Goal: Task Accomplishment & Management: Use online tool/utility

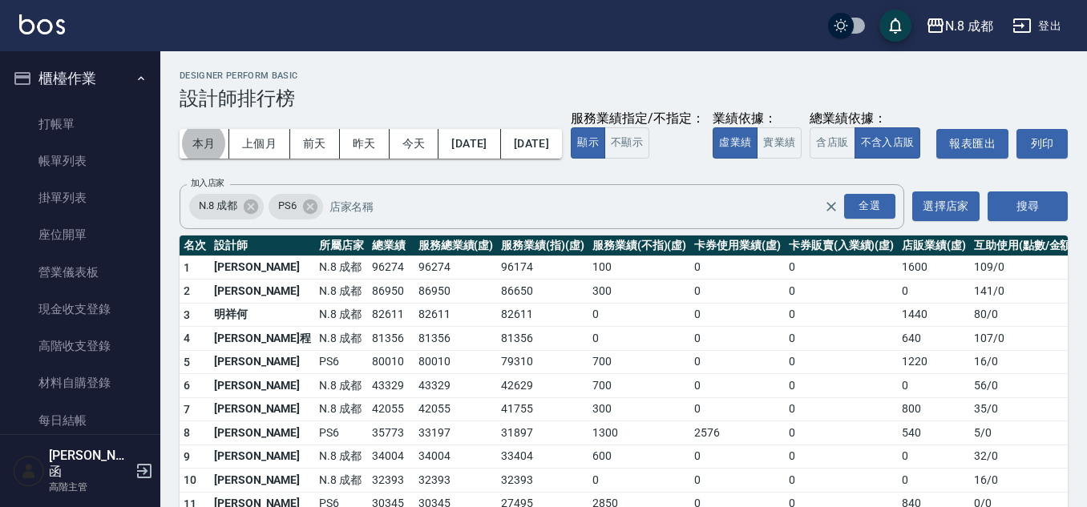
scroll to position [962, 0]
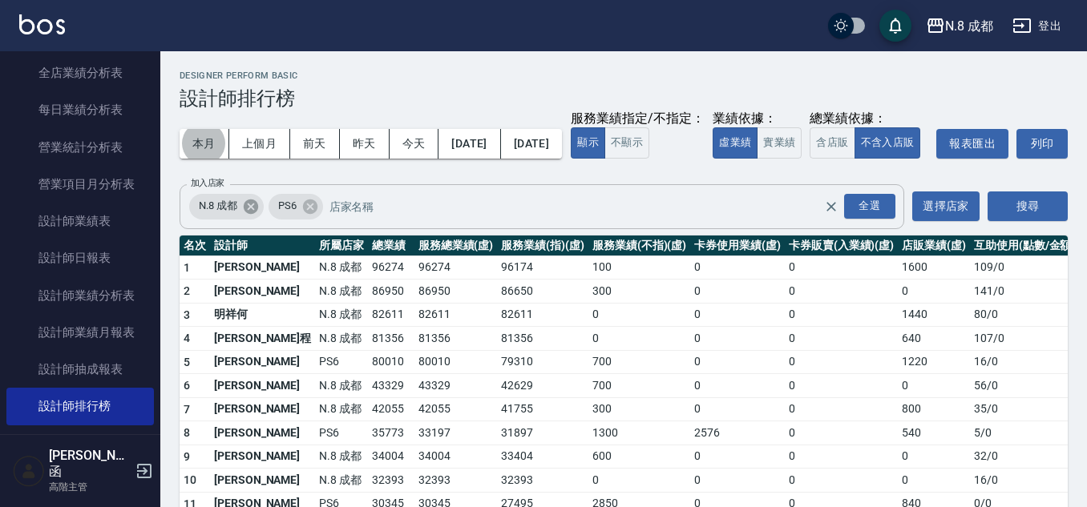
click at [245, 213] on icon at bounding box center [251, 206] width 14 height 14
click at [224, 216] on icon at bounding box center [231, 207] width 18 height 18
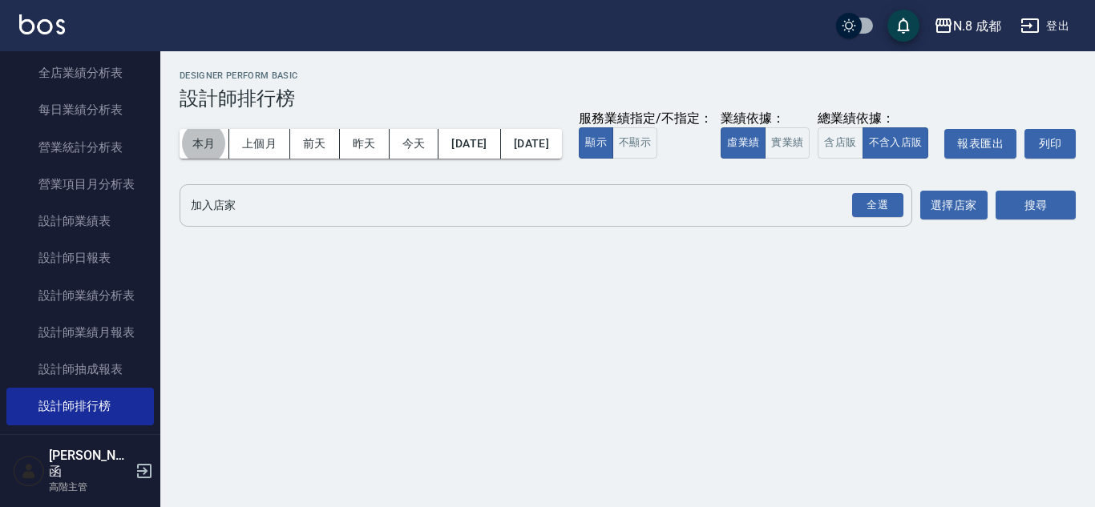
click at [224, 220] on input "加入店家" at bounding box center [534, 206] width 694 height 28
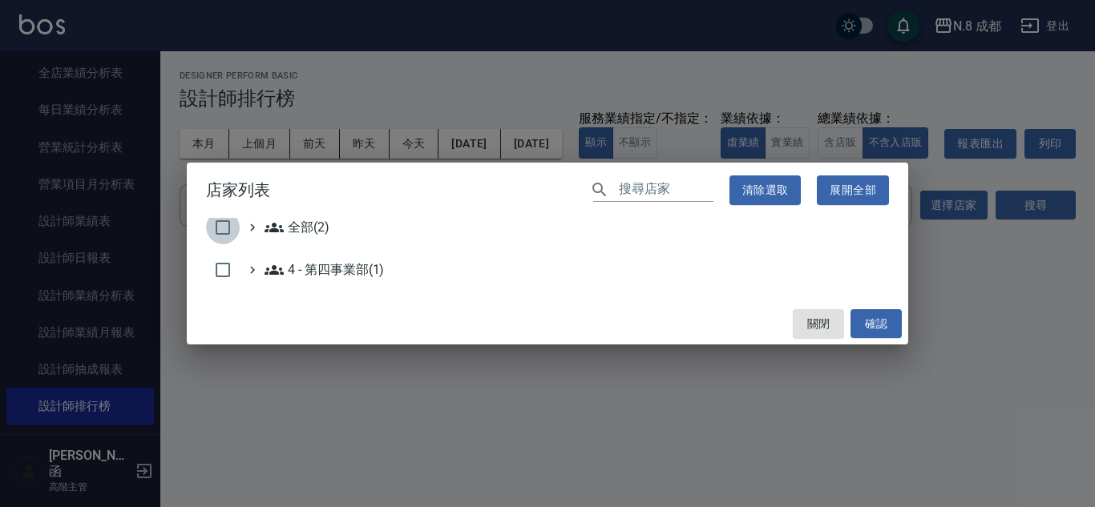
click at [227, 224] on input "checkbox" at bounding box center [223, 228] width 34 height 34
checkbox input "true"
click at [860, 331] on button "確認" at bounding box center [875, 324] width 51 height 30
checkbox input "false"
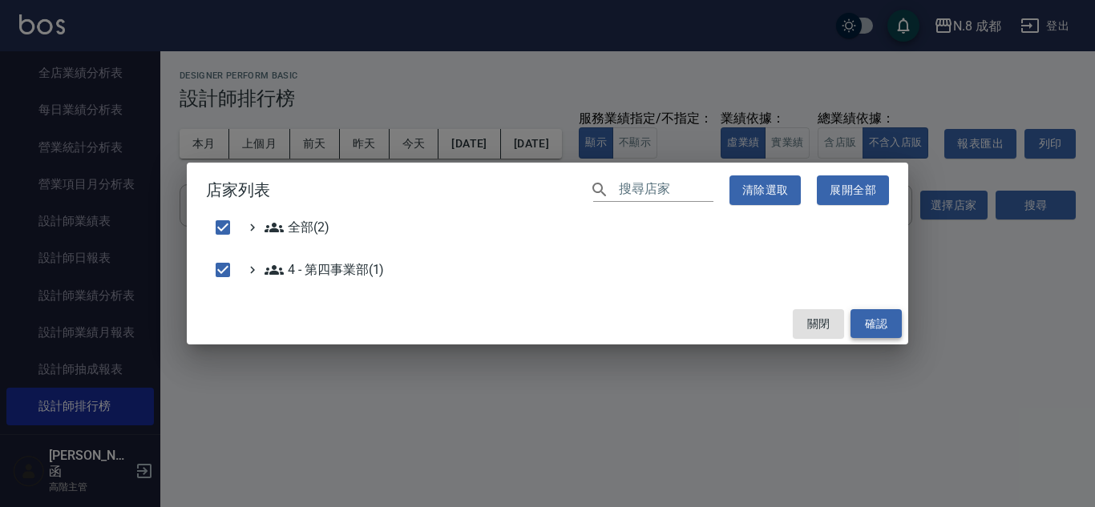
checkbox input "false"
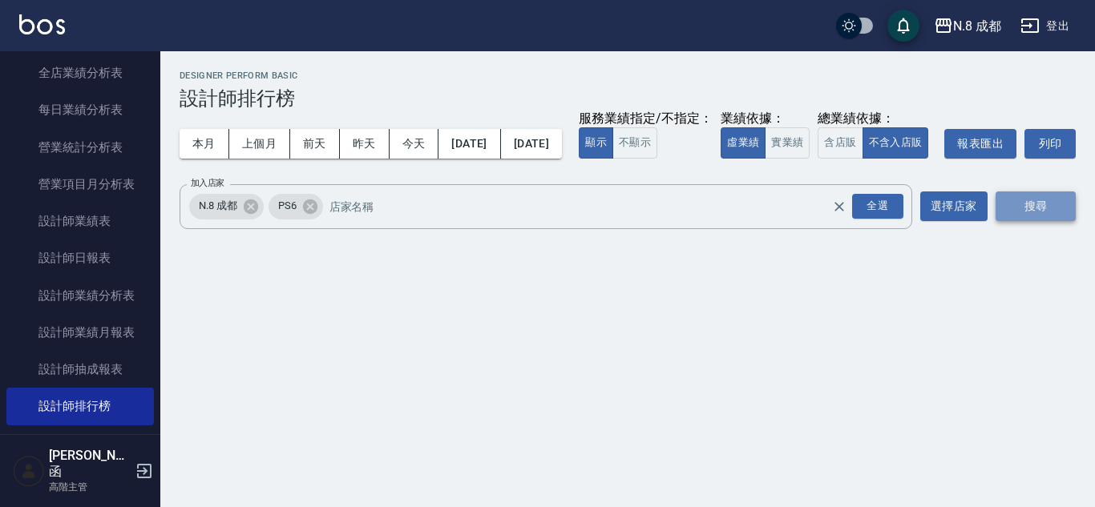
click at [1020, 221] on button "搜尋" at bounding box center [1035, 207] width 80 height 30
